Goal: Information Seeking & Learning: Learn about a topic

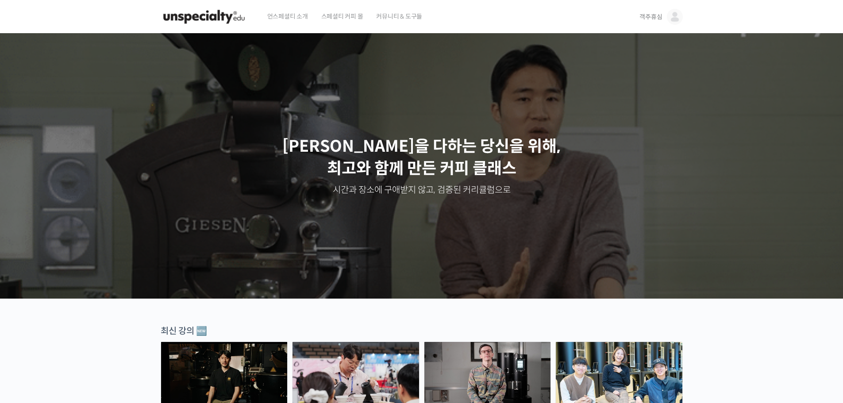
click at [675, 19] on img at bounding box center [675, 17] width 16 height 16
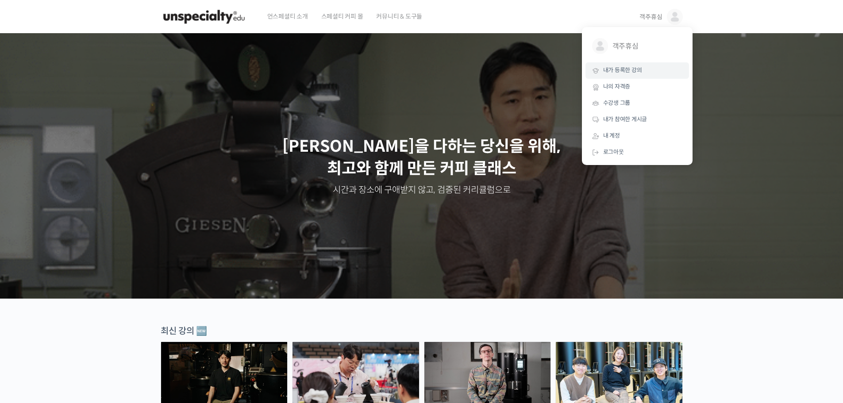
click at [632, 70] on span "내가 등록한 강의" at bounding box center [622, 70] width 39 height 8
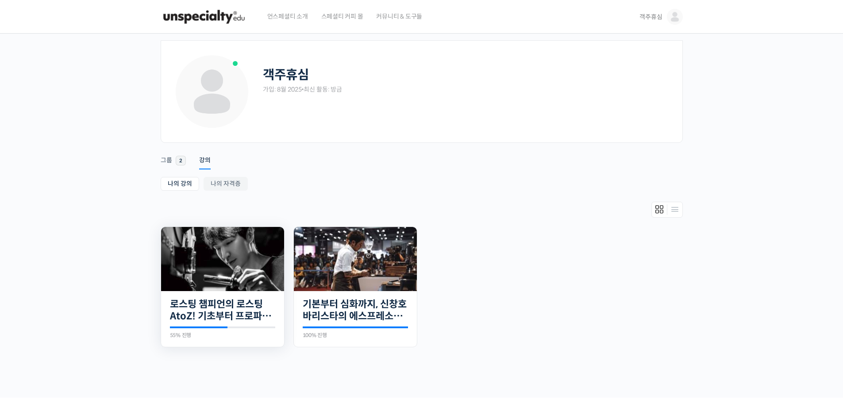
click at [242, 262] on img at bounding box center [222, 259] width 123 height 64
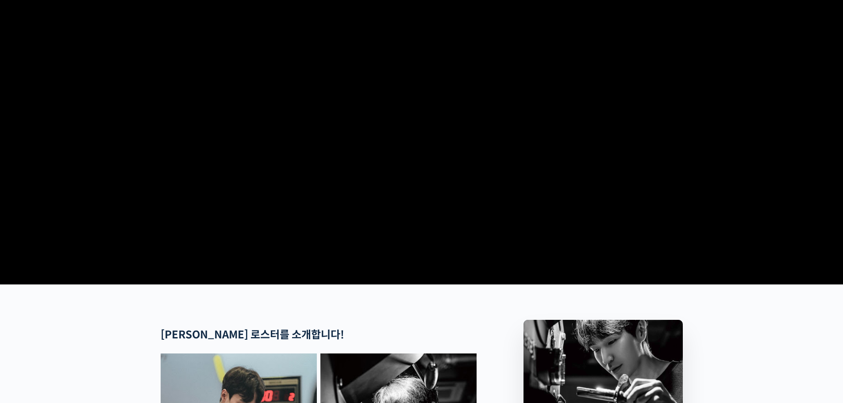
scroll to position [266, 0]
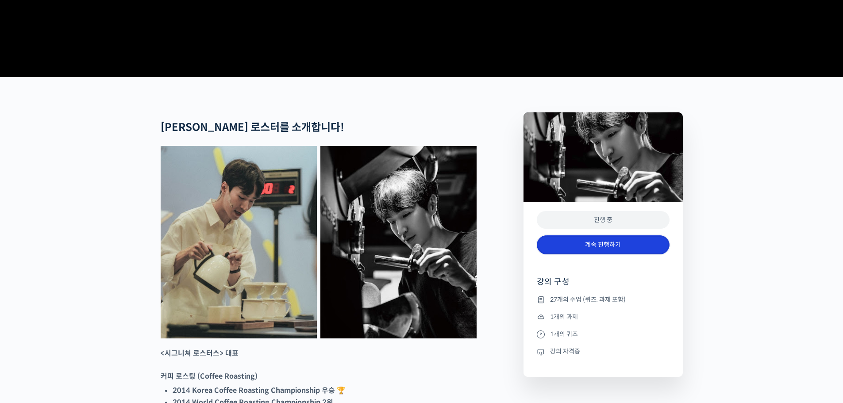
click at [616, 254] on link "계속 진행하기" at bounding box center [603, 244] width 133 height 19
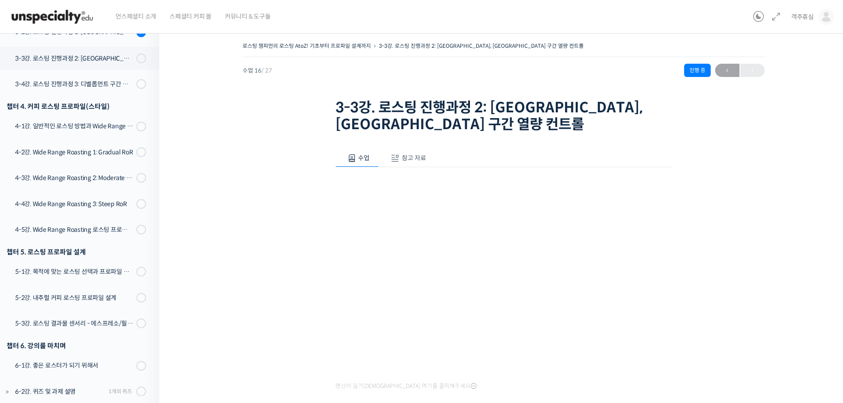
scroll to position [560, 0]
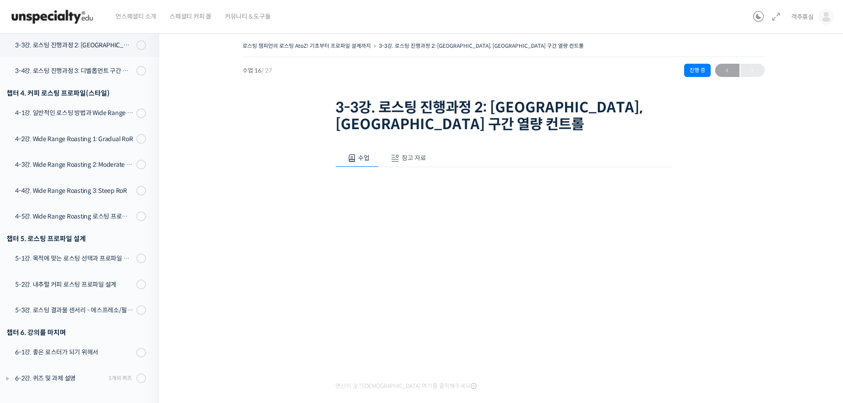
click at [642, 389] on div "영상이 끊기[DEMOGRAPHIC_DATA] 여기를 클릭해주세요" at bounding box center [503, 279] width 336 height 225
